Goal: Transaction & Acquisition: Purchase product/service

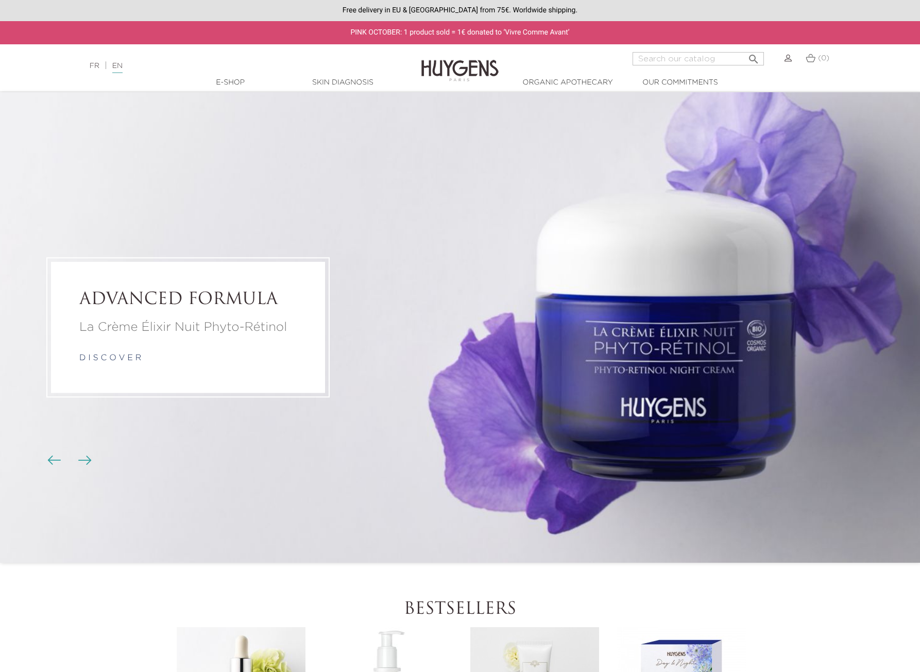
click at [82, 462] on img "Carousel buttons" at bounding box center [84, 459] width 13 height 9
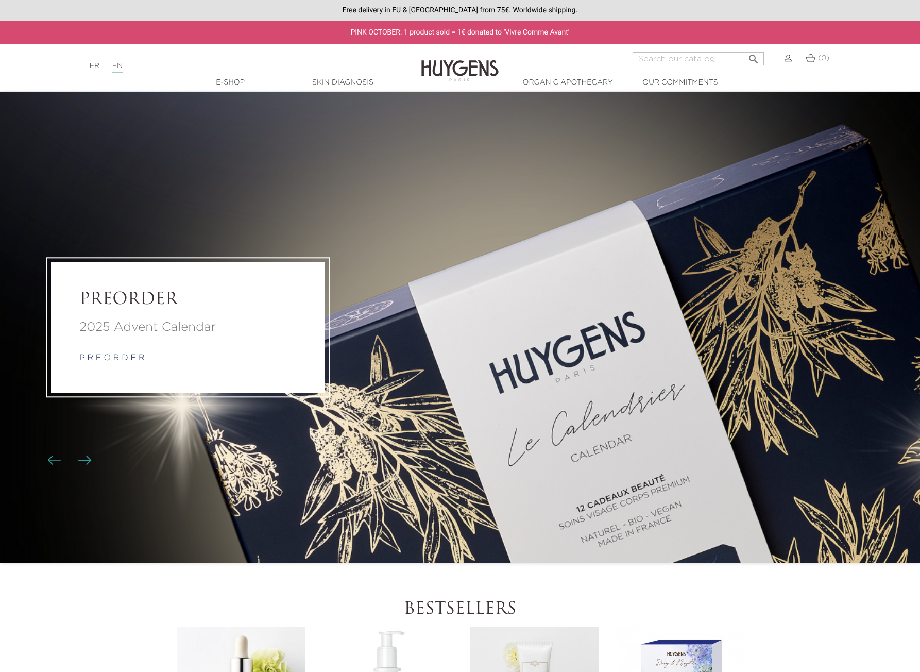
click at [82, 462] on img "Carousel buttons" at bounding box center [84, 459] width 13 height 9
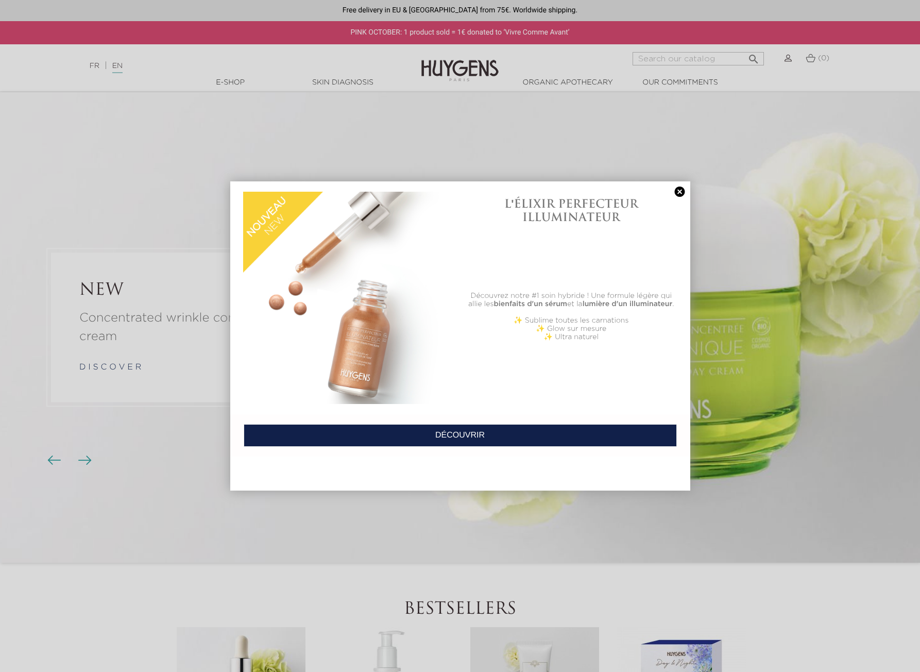
click at [82, 462] on div at bounding box center [460, 336] width 920 height 672
click at [680, 182] on div "L'ÉLIXIR PERFECTEUR ILLUMINATEUR Découvrez notre #1 soin hybride ! Une formule …" at bounding box center [460, 297] width 460 height 233
click at [683, 195] on link at bounding box center [680, 191] width 14 height 11
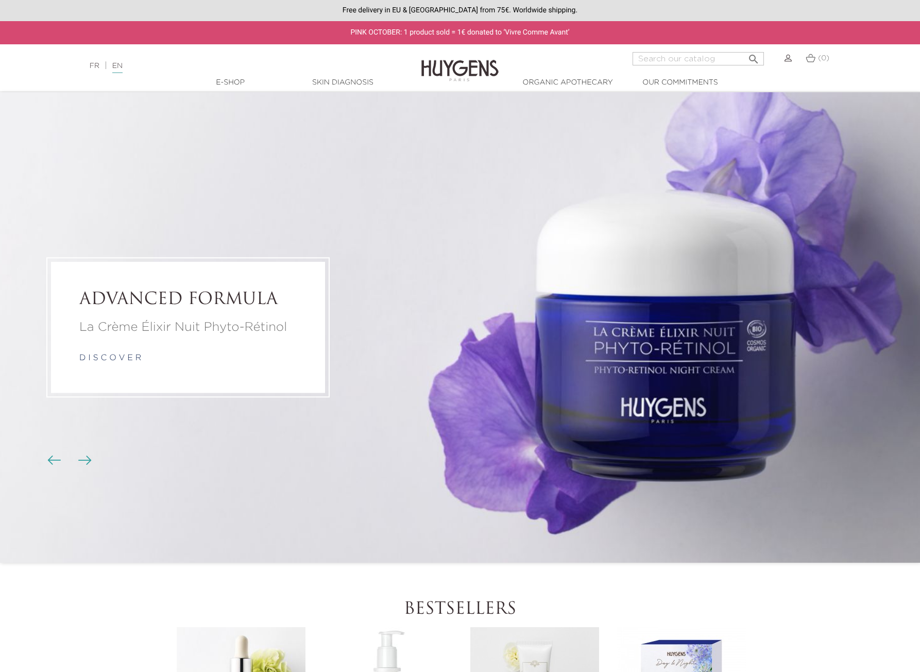
click at [294, 315] on div "ADVANCED FORMULA La Crème Élixir Nuit Phyto-Rétinol d i s c o v e r" at bounding box center [188, 327] width 274 height 130
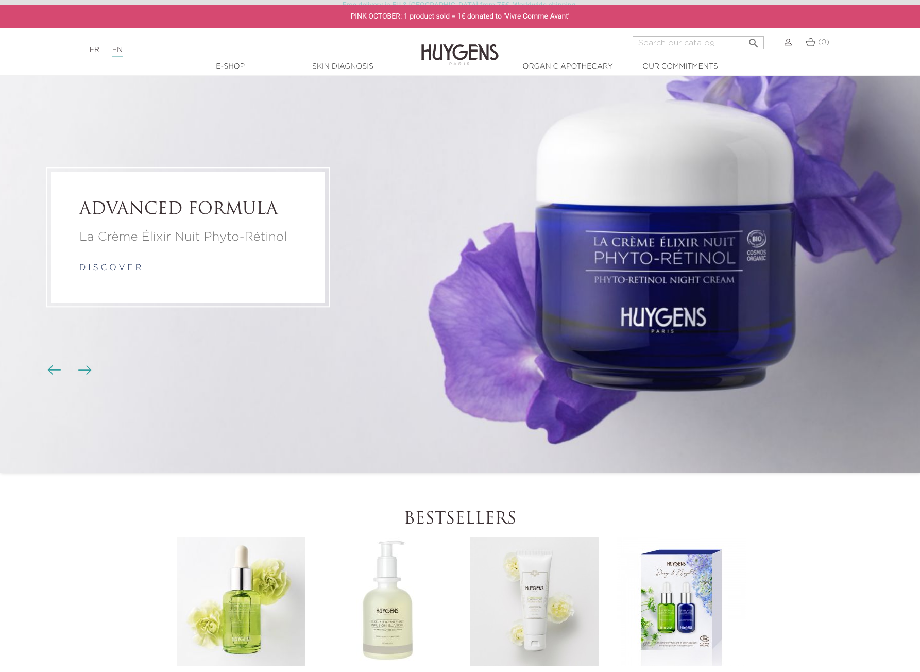
scroll to position [361, 0]
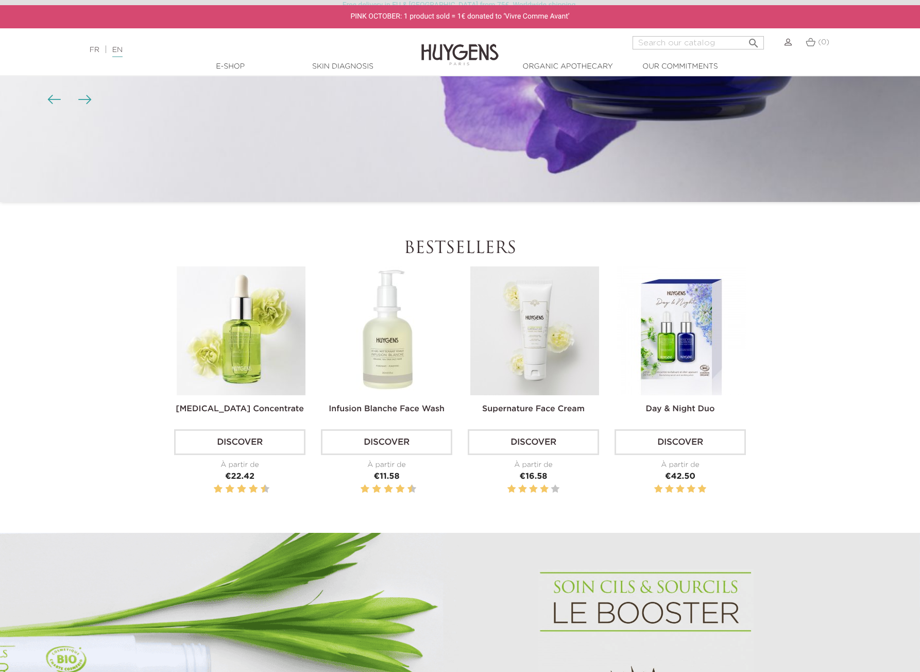
click at [394, 351] on img at bounding box center [387, 330] width 129 height 129
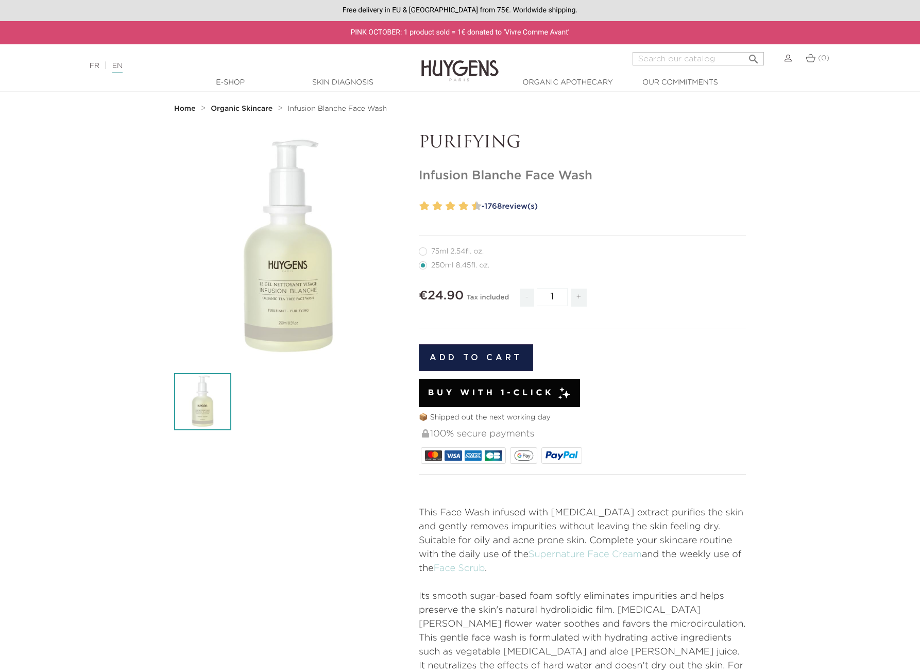
click at [278, 280] on div "" at bounding box center [288, 247] width 229 height 229
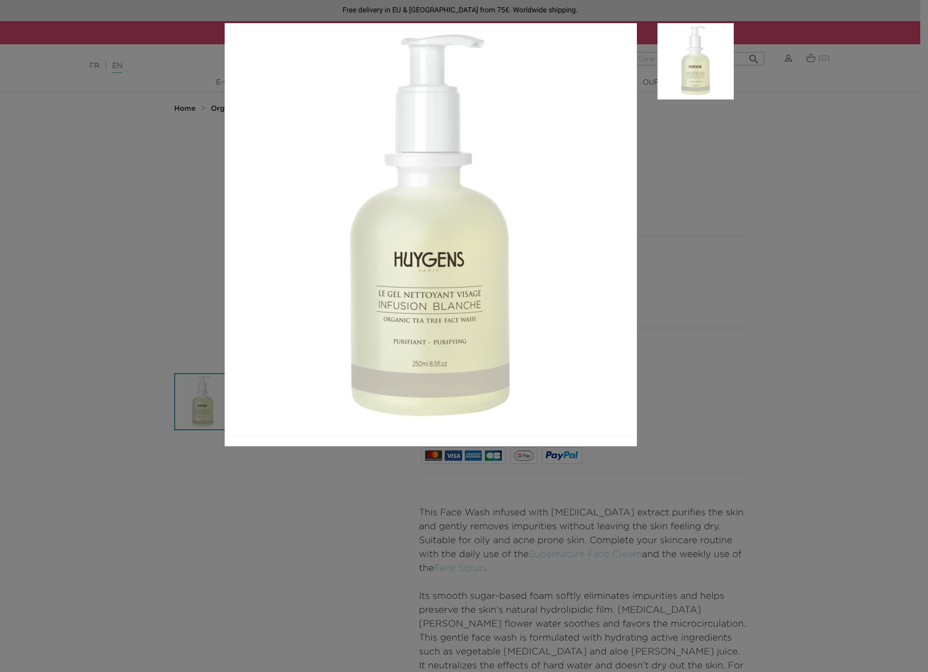
click at [776, 269] on div at bounding box center [464, 336] width 928 height 672
